Goal: Transaction & Acquisition: Purchase product/service

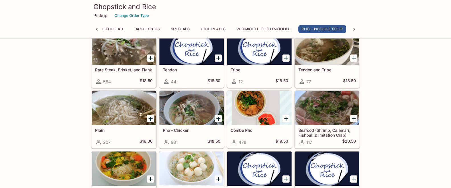
scroll to position [769, 0]
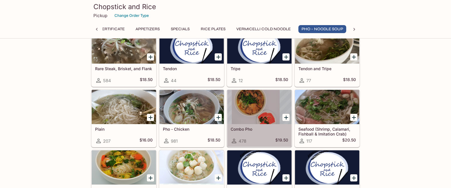
click at [256, 105] on div at bounding box center [259, 107] width 64 height 34
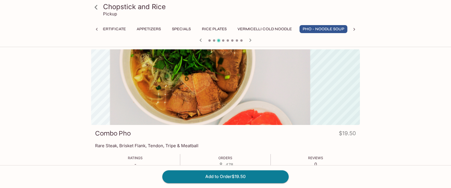
scroll to position [0, 19]
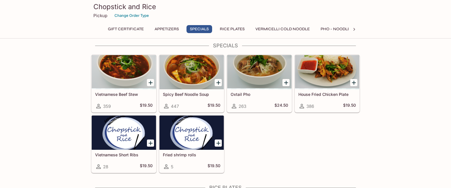
scroll to position [256, 0]
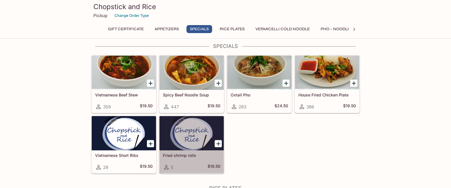
click at [186, 135] on div at bounding box center [192, 133] width 64 height 34
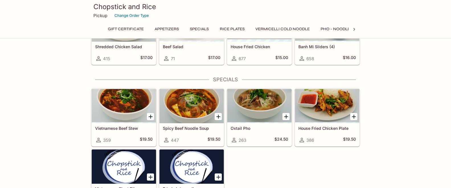
scroll to position [222, 0]
